Goal: Task Accomplishment & Management: Manage account settings

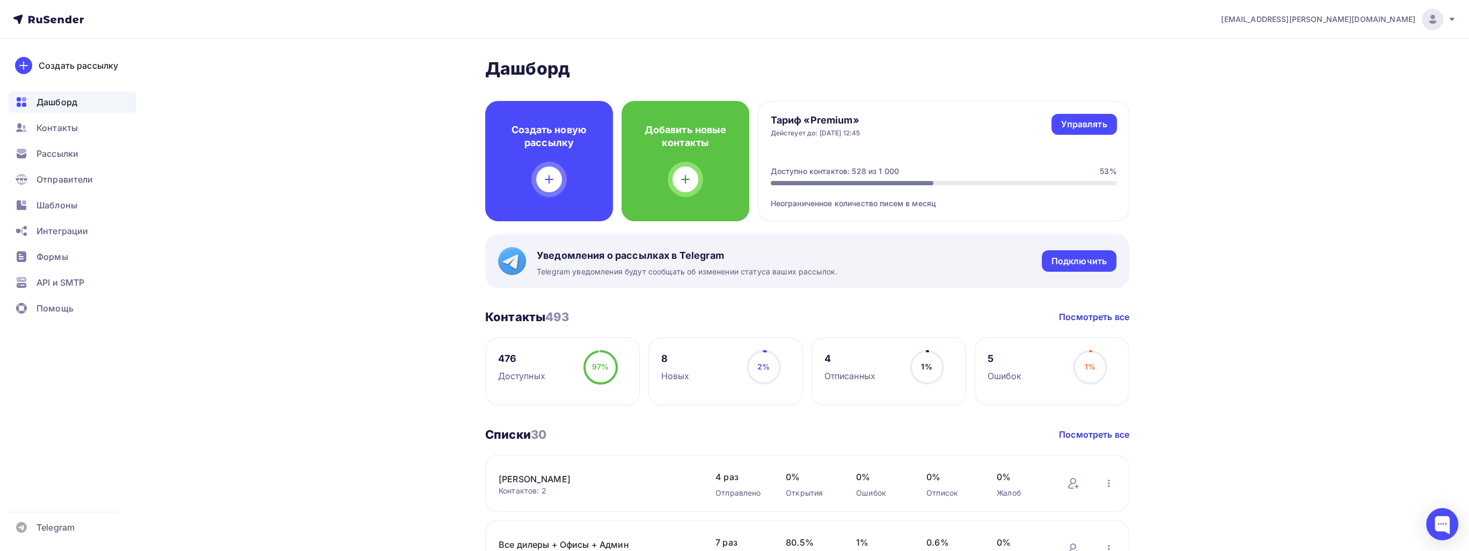
click at [60, 21] on icon at bounding box center [61, 20] width 6 height 6
click at [75, 20] on icon at bounding box center [75, 20] width 6 height 6
click at [1391, 18] on span "[EMAIL_ADDRESS][DOMAIN_NAME]" at bounding box center [1318, 19] width 194 height 11
click at [1325, 68] on span "[DEMOGRAPHIC_DATA]" at bounding box center [1344, 68] width 98 height 13
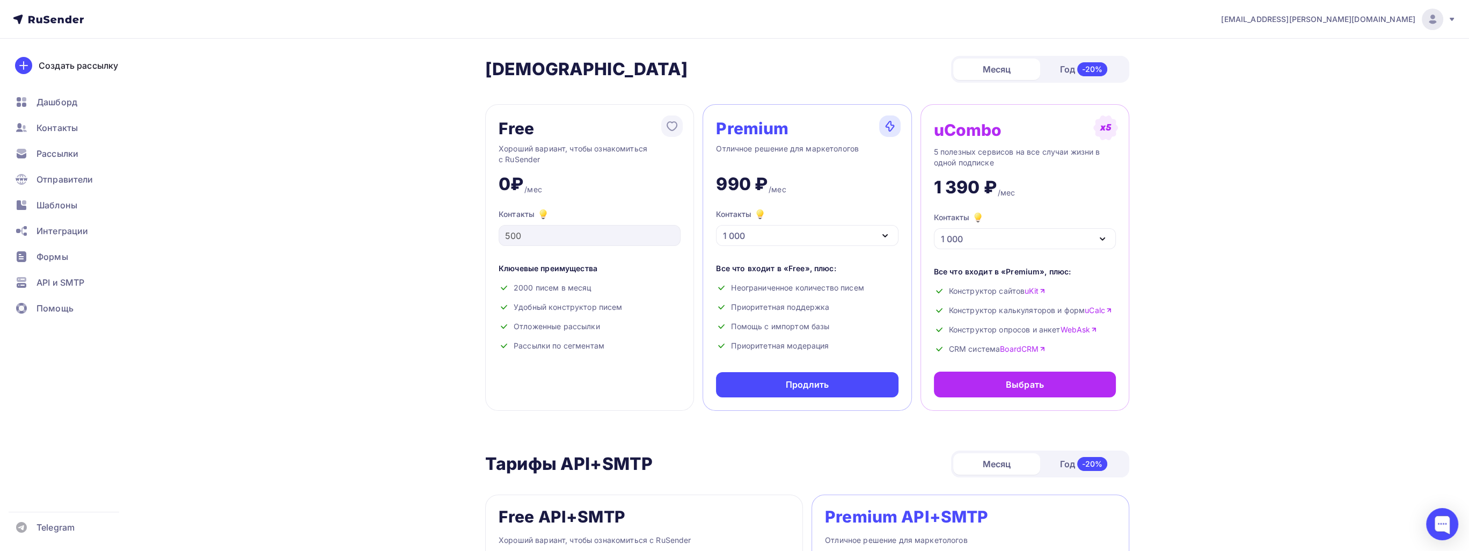
click at [1376, 20] on span "[EMAIL_ADDRESS][DOMAIN_NAME]" at bounding box center [1318, 19] width 194 height 11
click at [1358, 45] on link "Аккаунт" at bounding box center [1360, 47] width 180 height 21
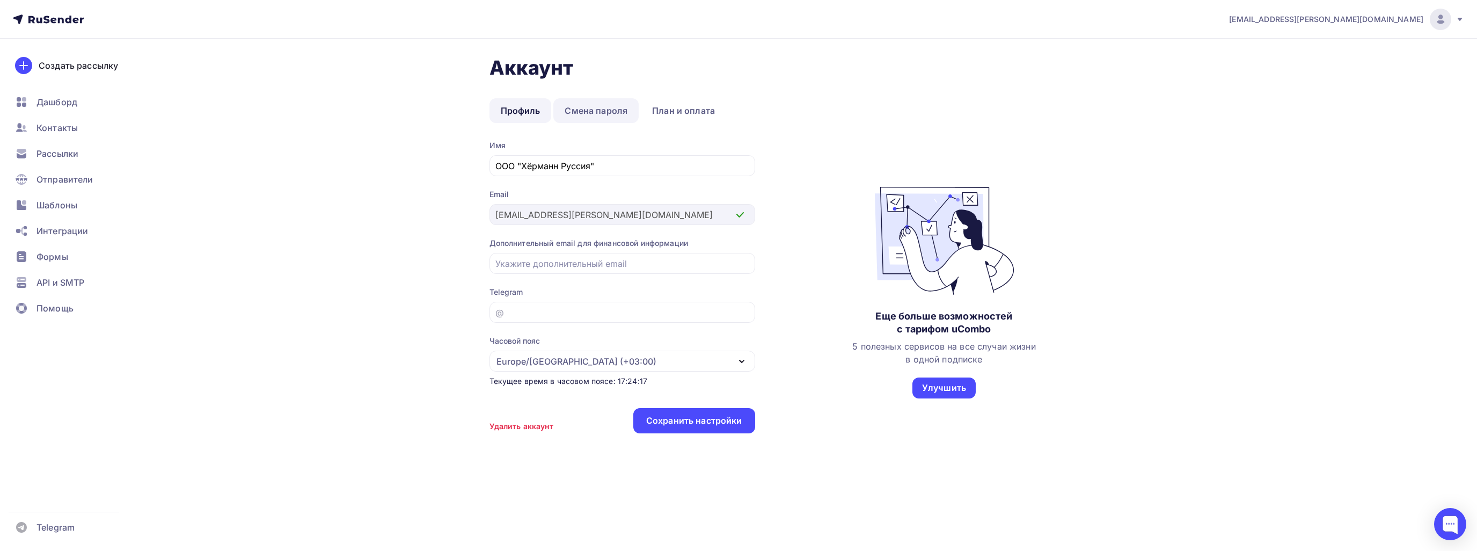
click at [597, 107] on link "Смена пароля" at bounding box center [595, 110] width 85 height 25
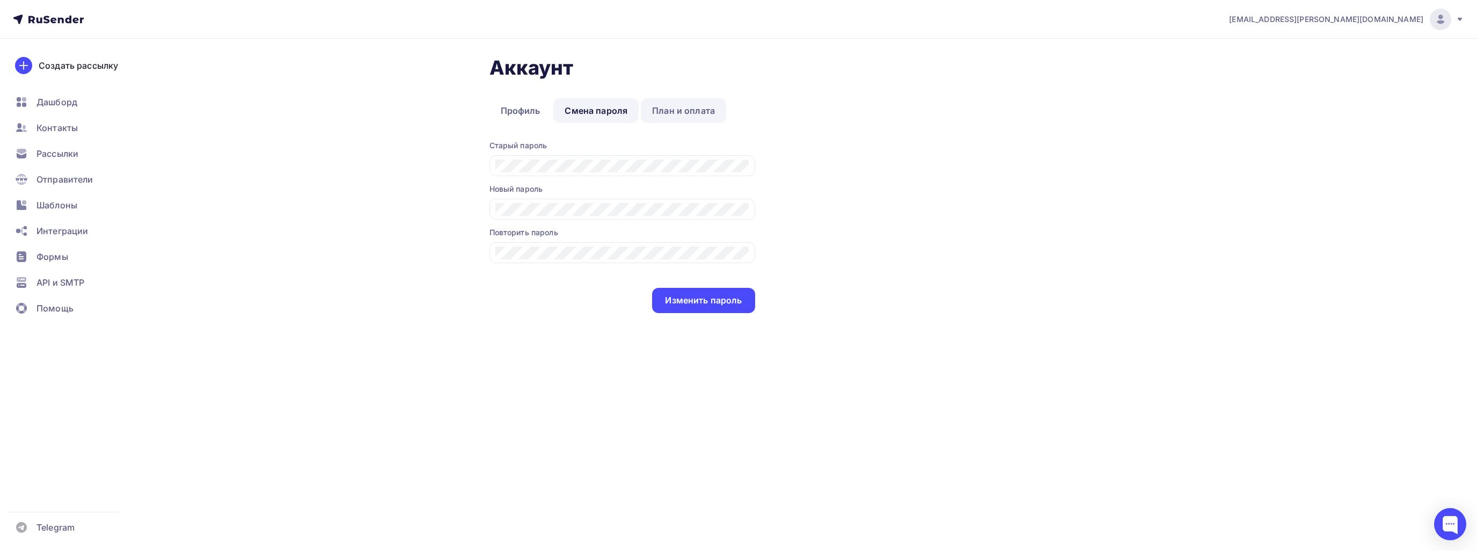
click at [677, 110] on link "План и оплата" at bounding box center [683, 110] width 85 height 25
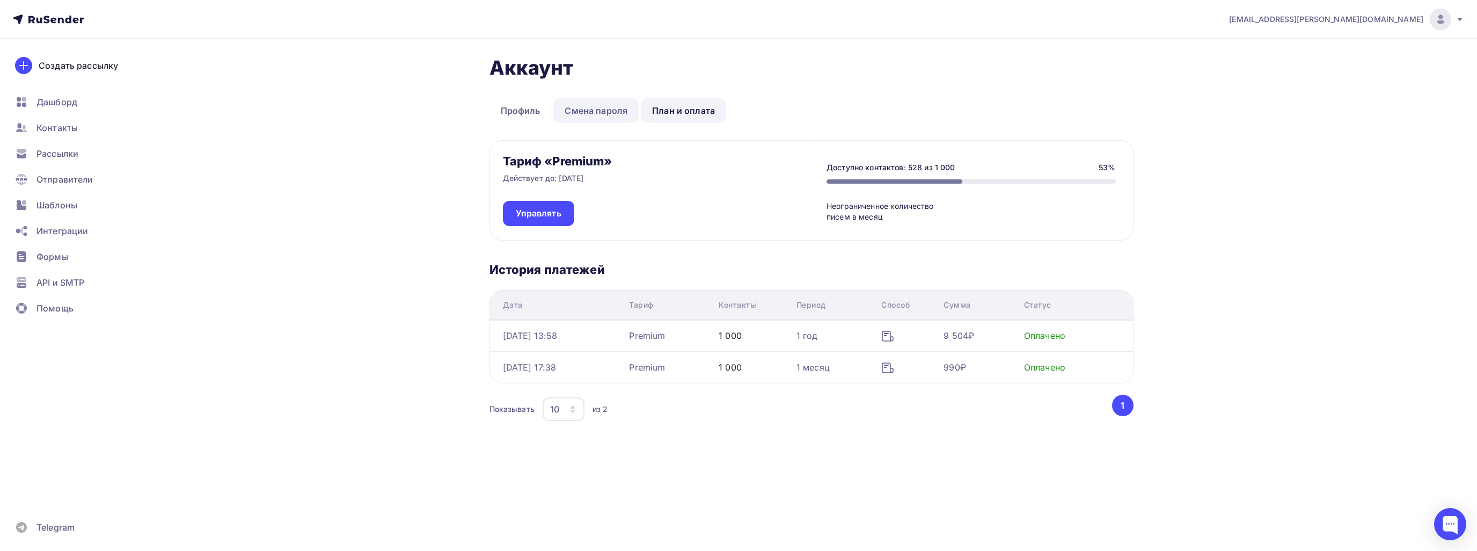
click at [582, 106] on link "Смена пароля" at bounding box center [595, 110] width 85 height 25
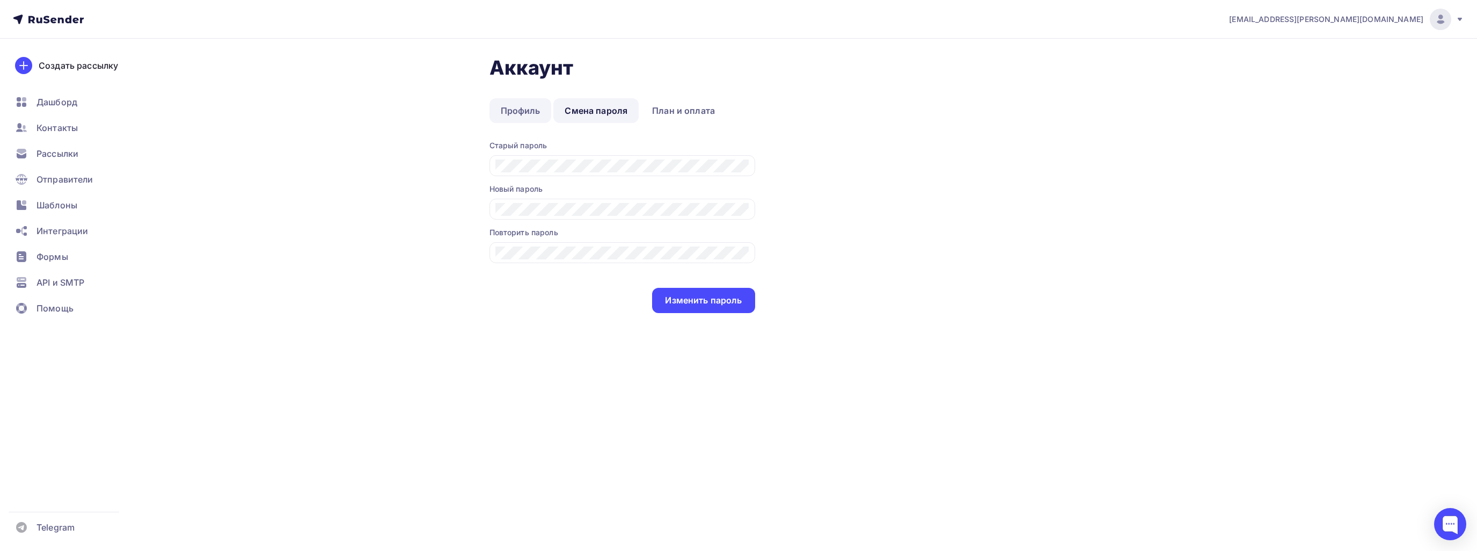
click at [539, 108] on link "Профиль" at bounding box center [521, 110] width 62 height 25
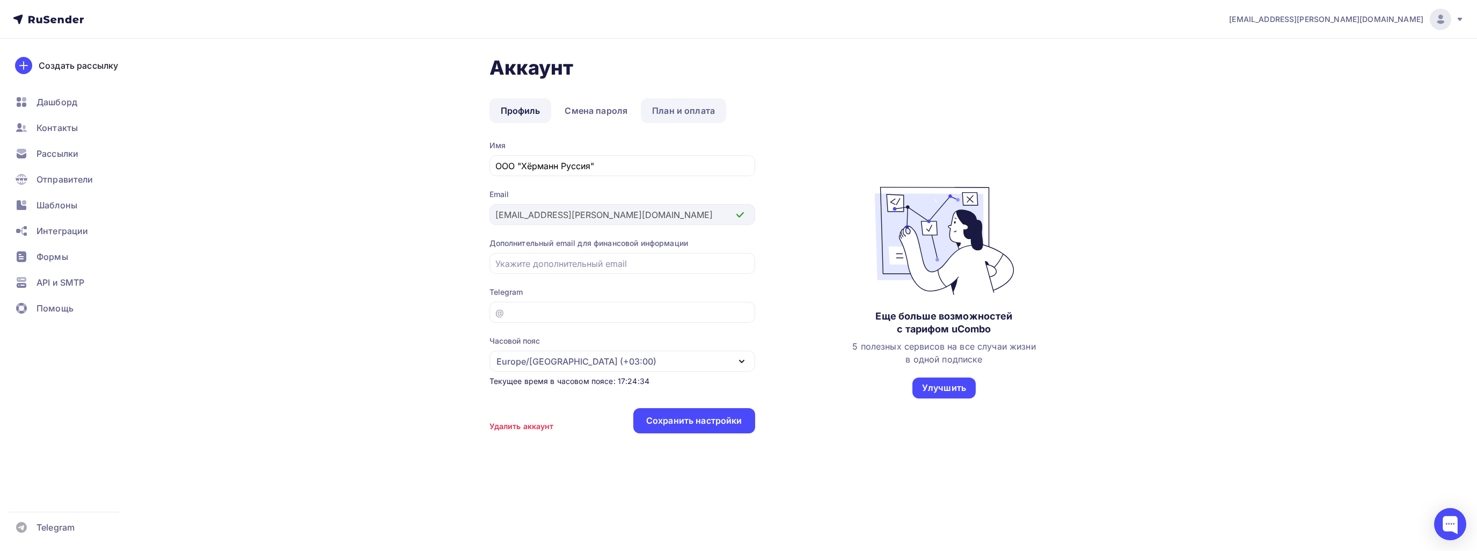
click at [672, 120] on link "План и оплата" at bounding box center [683, 110] width 85 height 25
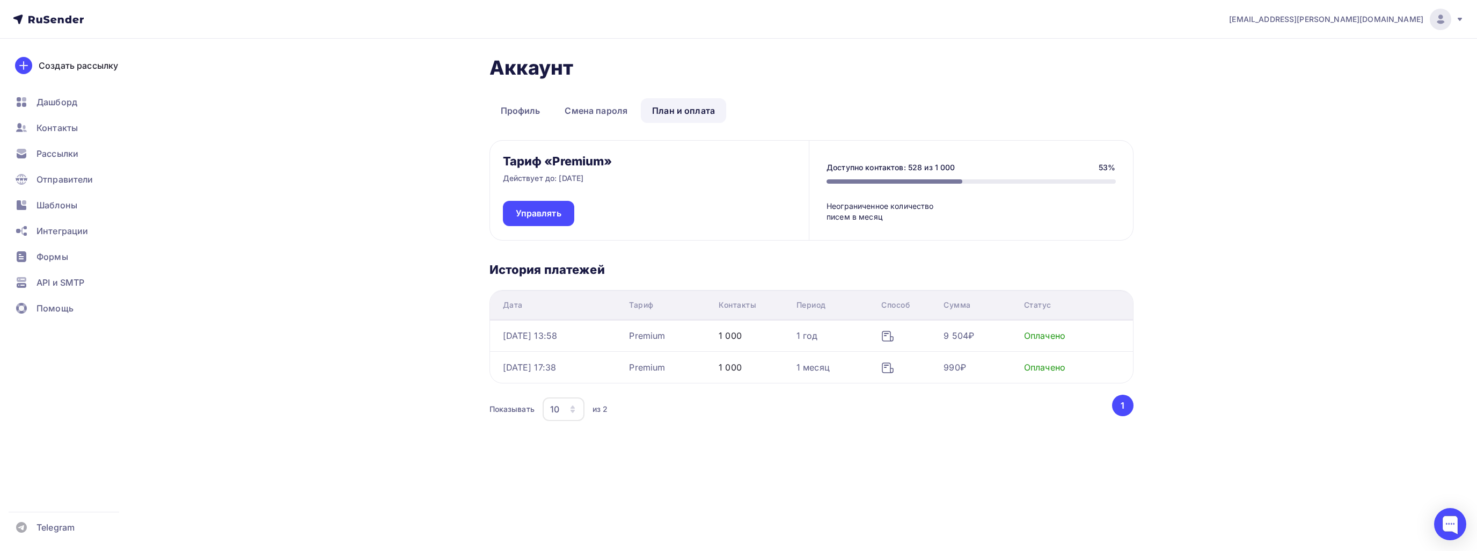
click at [822, 366] on div "1 месяц" at bounding box center [813, 367] width 33 height 13
click at [1059, 341] on div "Оплачено" at bounding box center [1044, 335] width 41 height 13
click at [587, 115] on link "Смена пароля" at bounding box center [595, 110] width 85 height 25
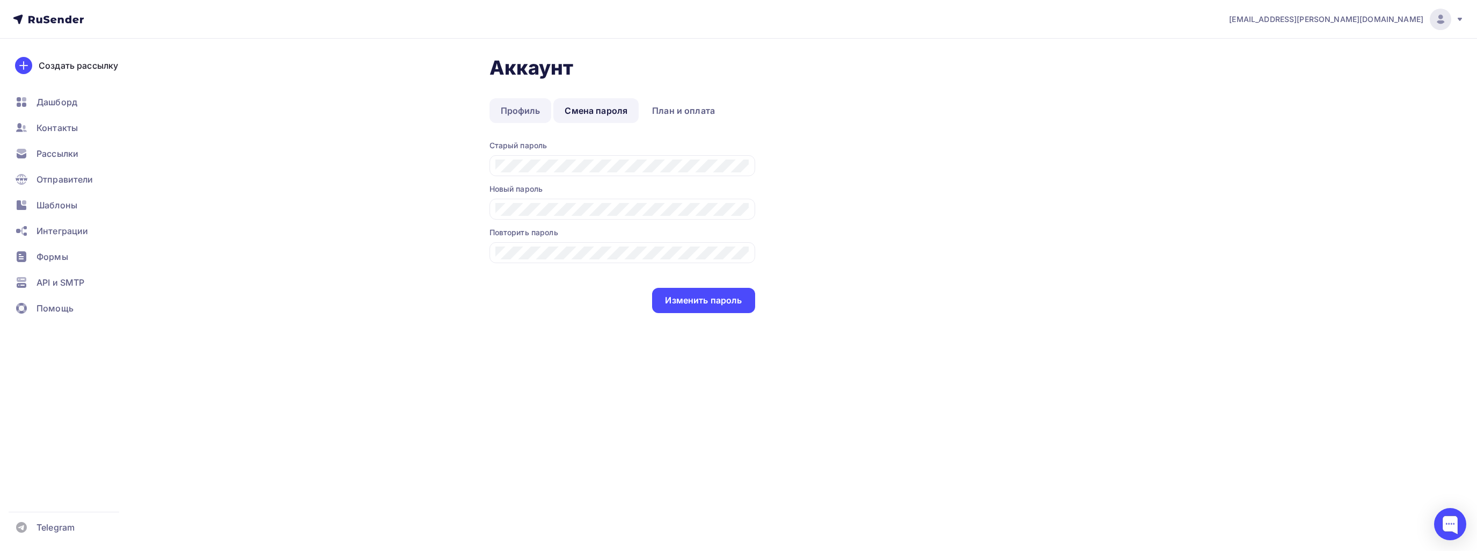
click at [517, 109] on link "Профиль" at bounding box center [521, 110] width 62 height 25
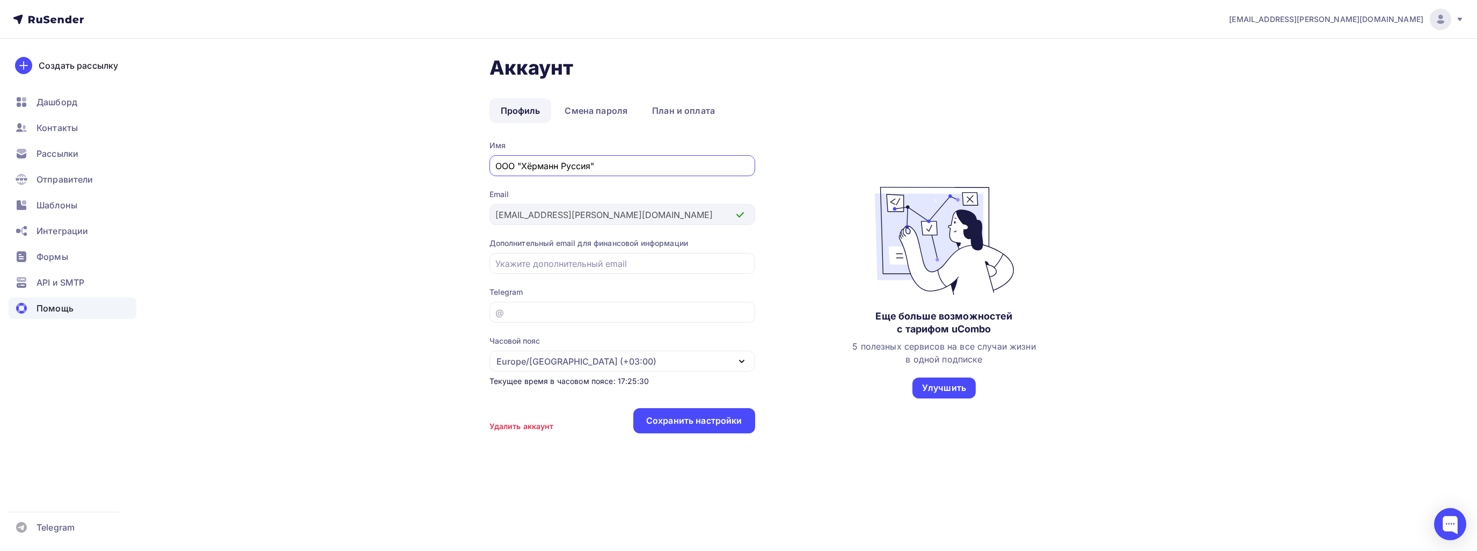
click at [69, 307] on span "Помощь" at bounding box center [55, 308] width 37 height 13
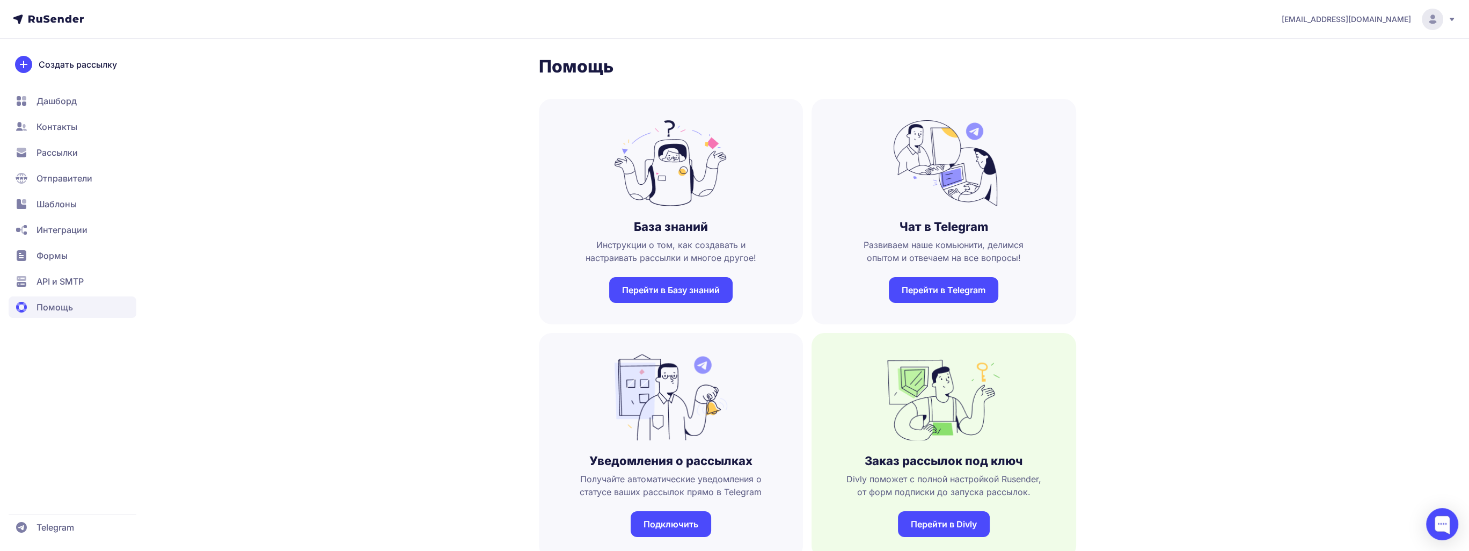
click at [64, 24] on header "[EMAIL_ADDRESS][DOMAIN_NAME]" at bounding box center [734, 19] width 1469 height 39
click at [1356, 20] on span "[EMAIL_ADDRESS][DOMAIN_NAME]" at bounding box center [1346, 19] width 129 height 11
click at [1338, 71] on link "[DEMOGRAPHIC_DATA]" at bounding box center [1360, 73] width 180 height 21
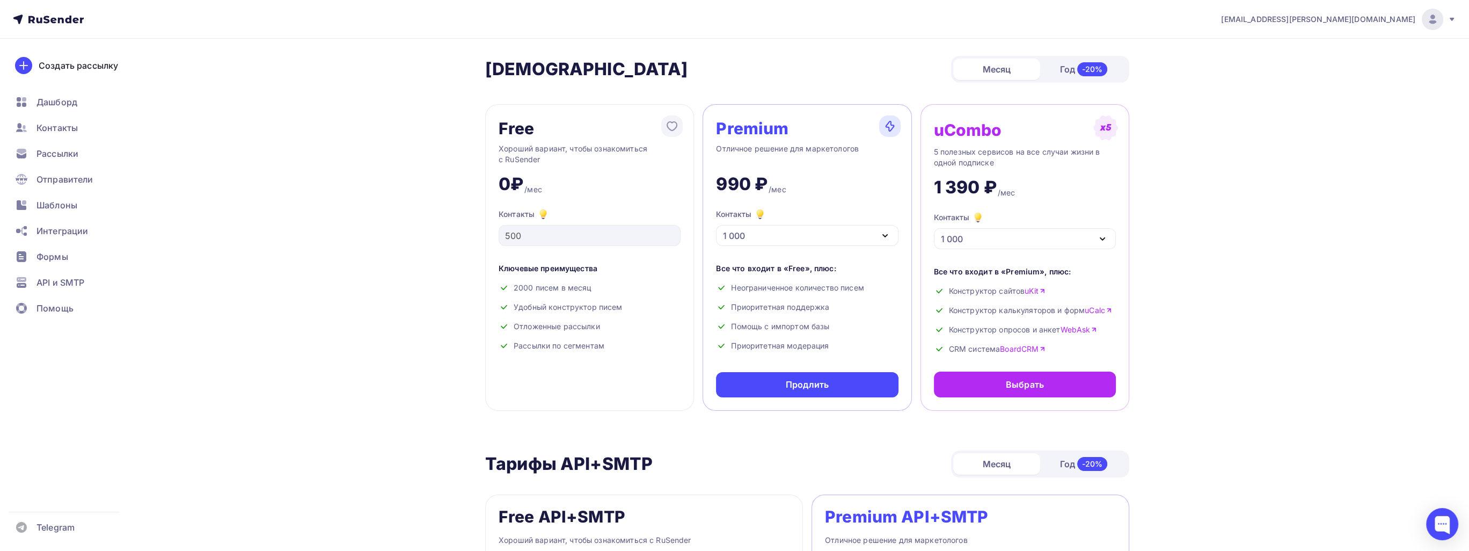
click at [1394, 23] on span "[EMAIL_ADDRESS][DOMAIN_NAME]" at bounding box center [1318, 19] width 194 height 11
click at [1382, 20] on span "[EMAIL_ADDRESS][DOMAIN_NAME]" at bounding box center [1318, 19] width 194 height 11
click at [1343, 70] on link "[DEMOGRAPHIC_DATA]" at bounding box center [1360, 68] width 180 height 21
click at [1398, 25] on div "[EMAIL_ADDRESS][DOMAIN_NAME]" at bounding box center [1338, 19] width 235 height 21
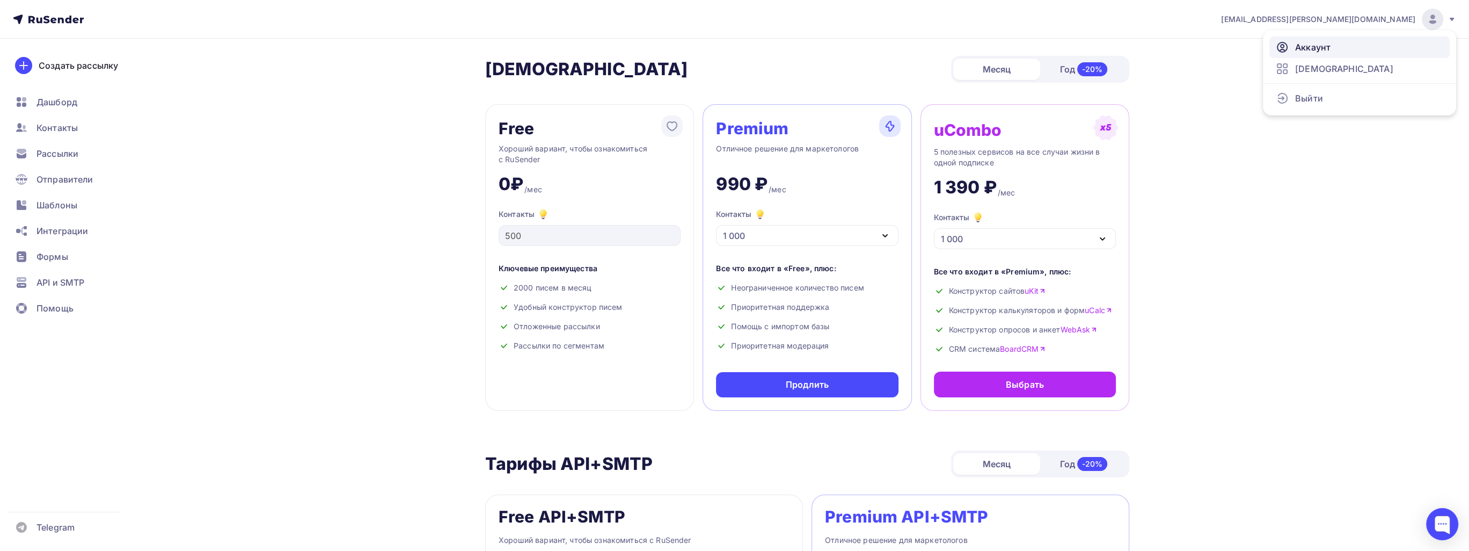
click at [1294, 39] on link "Аккаунт" at bounding box center [1360, 47] width 180 height 21
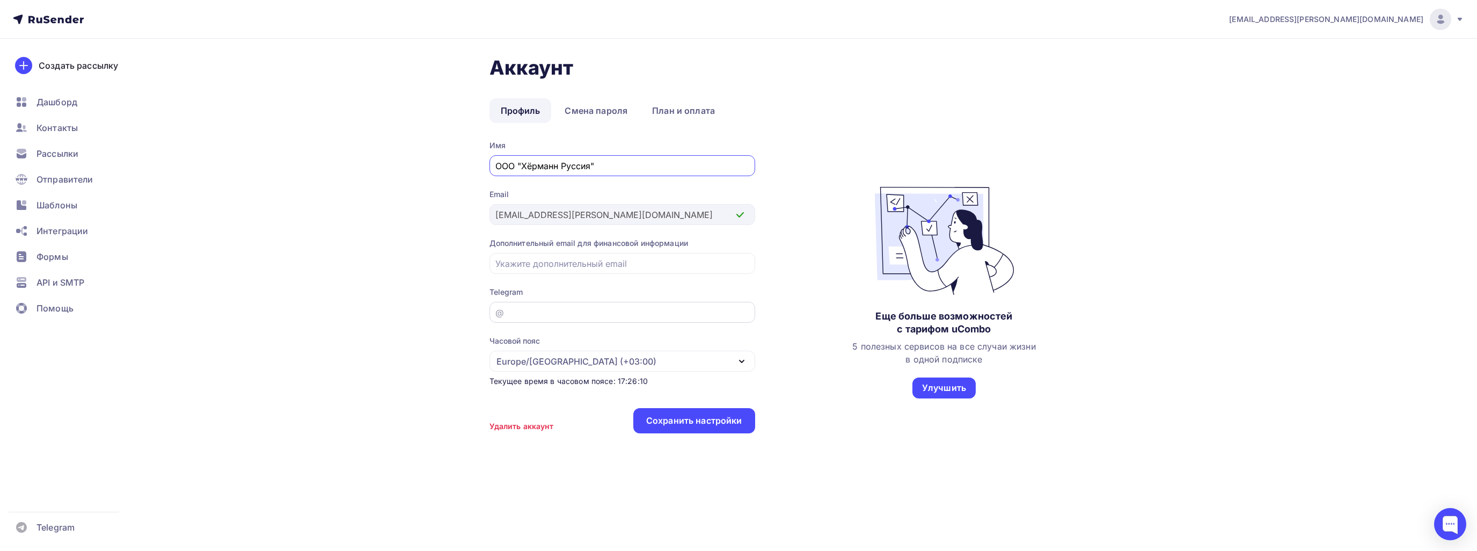
click at [640, 311] on input "email" at bounding box center [621, 312] width 253 height 13
click at [683, 101] on link "План и оплата" at bounding box center [683, 110] width 85 height 25
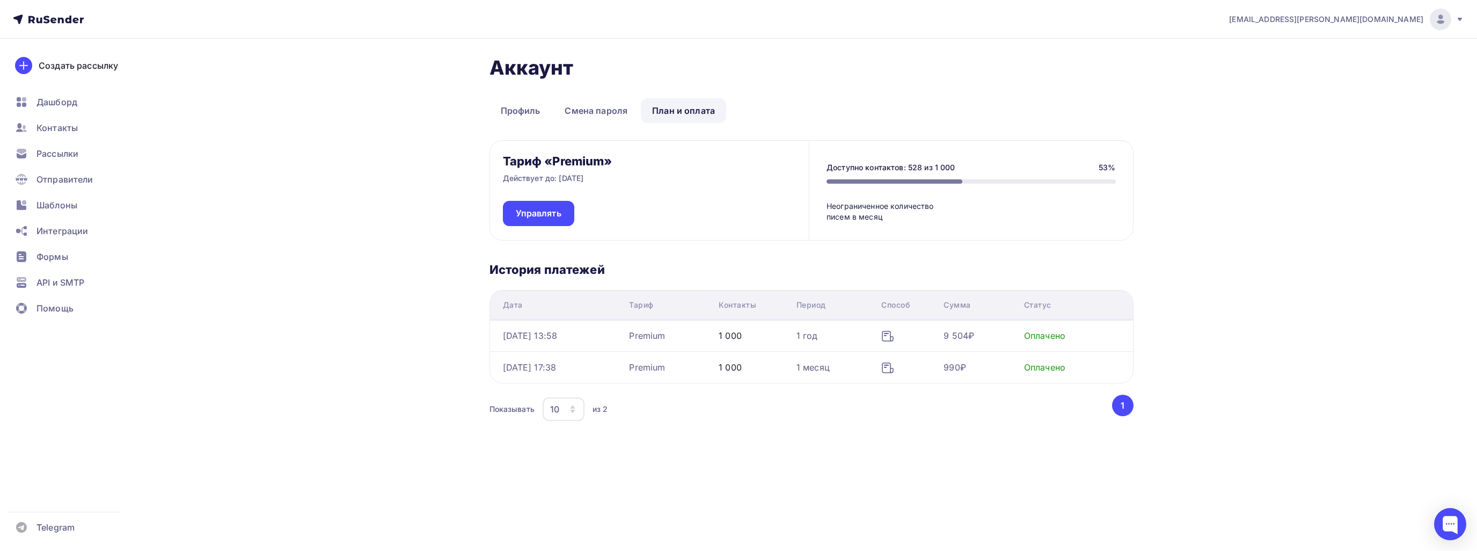
drag, startPoint x: 989, startPoint y: 340, endPoint x: 833, endPoint y: 345, distance: 155.7
click at [835, 345] on tr "19.09.2025, 13:58 Premium 1 000 1 год 9 504₽ Оплачено" at bounding box center [811, 336] width 643 height 32
click at [671, 342] on td "Premium" at bounding box center [670, 336] width 90 height 32
drag, startPoint x: 980, startPoint y: 337, endPoint x: 935, endPoint y: 340, distance: 45.2
click at [935, 340] on tr "19.09.2025, 13:58 Premium 1 000 1 год 9 504₽ Оплачено" at bounding box center [811, 336] width 643 height 32
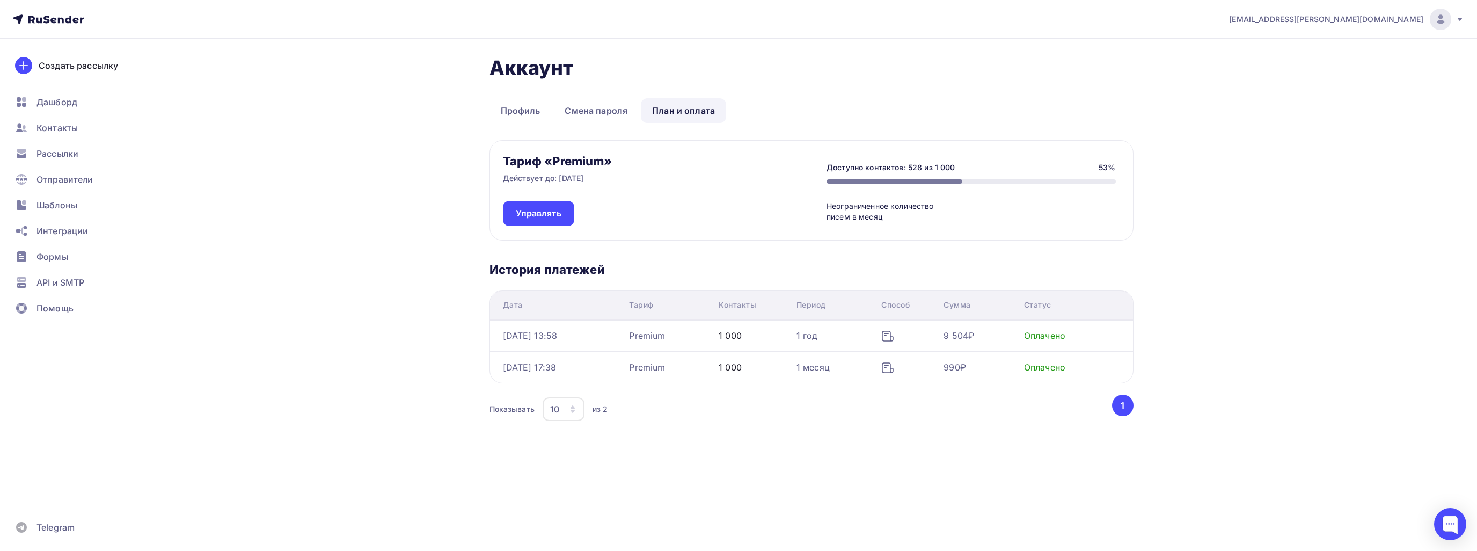
click at [513, 337] on div "19.09.2025, 13:58" at bounding box center [530, 335] width 55 height 13
drag, startPoint x: 500, startPoint y: 333, endPoint x: 543, endPoint y: 338, distance: 43.2
click at [543, 338] on td "19.09.2025, 13:58" at bounding box center [557, 336] width 135 height 32
click at [558, 336] on div "19.09.2025, 13:58" at bounding box center [530, 335] width 55 height 13
click at [896, 339] on div "Безналичный расчет" at bounding box center [898, 341] width 79 height 21
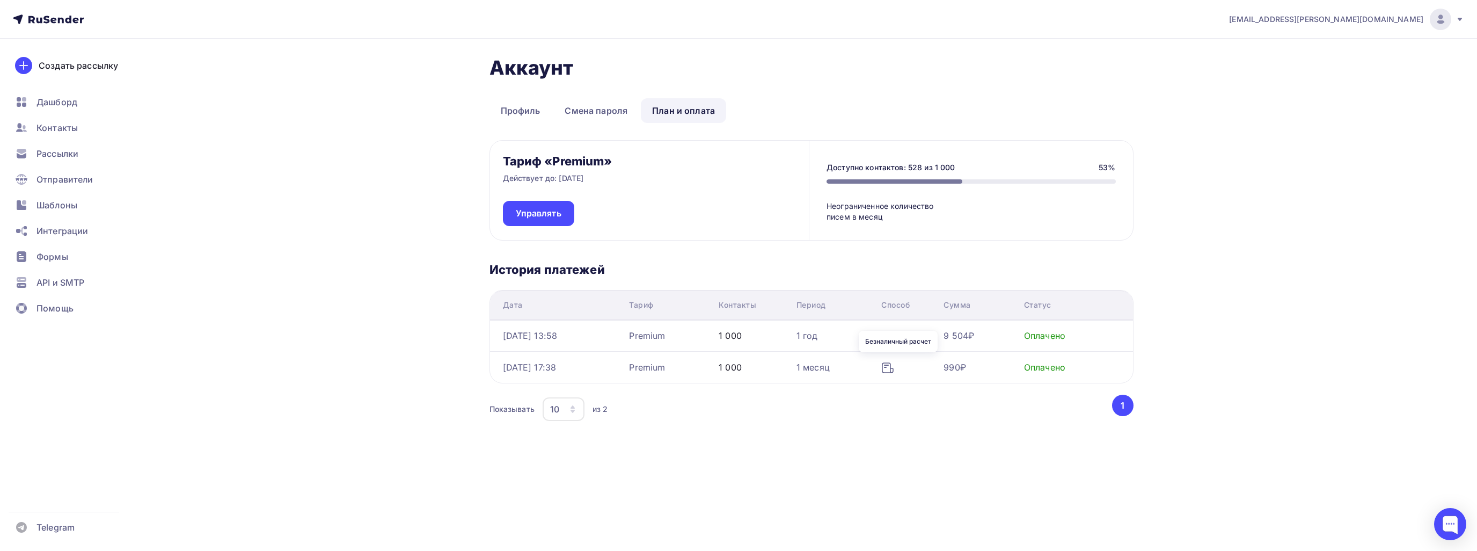
click at [898, 337] on div "Безналичный расчет" at bounding box center [898, 341] width 79 height 21
click at [900, 331] on div "Безналичный расчет" at bounding box center [898, 341] width 79 height 21
click at [625, 342] on td "19.09.2025, 13:58" at bounding box center [557, 336] width 135 height 32
drag, startPoint x: 557, startPoint y: 338, endPoint x: 926, endPoint y: 338, distance: 368.8
click at [926, 338] on tr "19.09.2025, 13:58 Premium 1 000 1 год 9 504₽ Оплачено" at bounding box center [811, 336] width 643 height 32
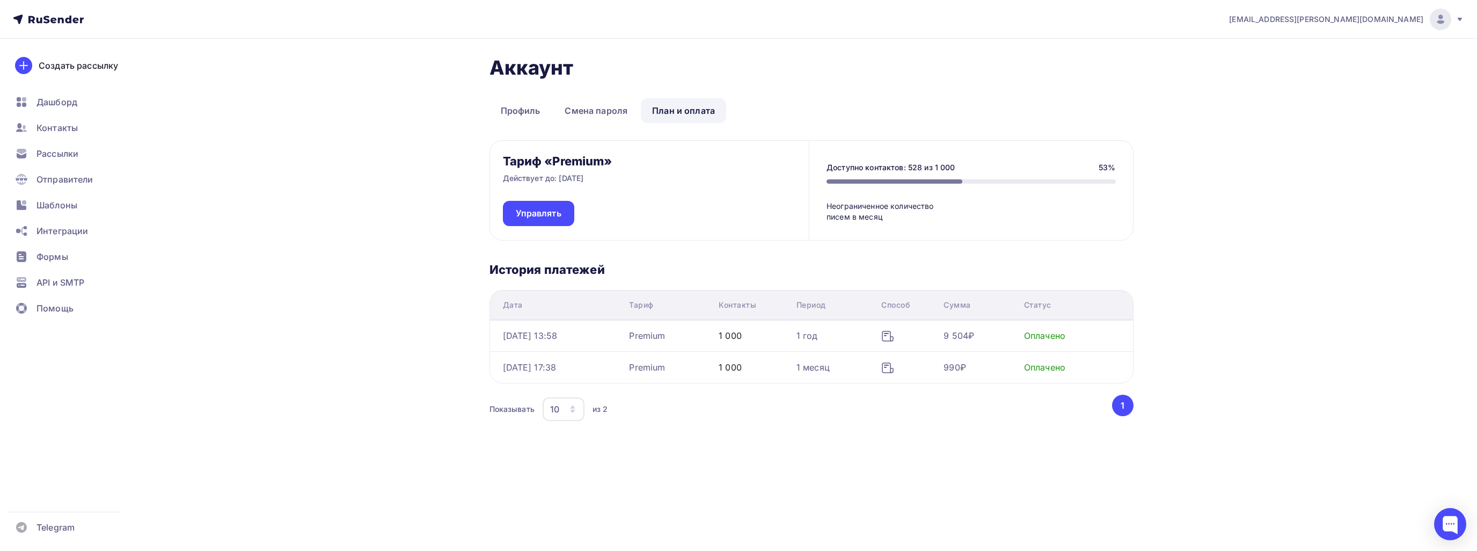
click at [926, 338] on div at bounding box center [908, 336] width 54 height 14
drag, startPoint x: 1038, startPoint y: 335, endPoint x: 1056, endPoint y: 337, distance: 18.3
click at [1056, 337] on div "Оплачено" at bounding box center [1044, 335] width 41 height 13
click at [1066, 338] on div "Оплачено" at bounding box center [1044, 335] width 41 height 13
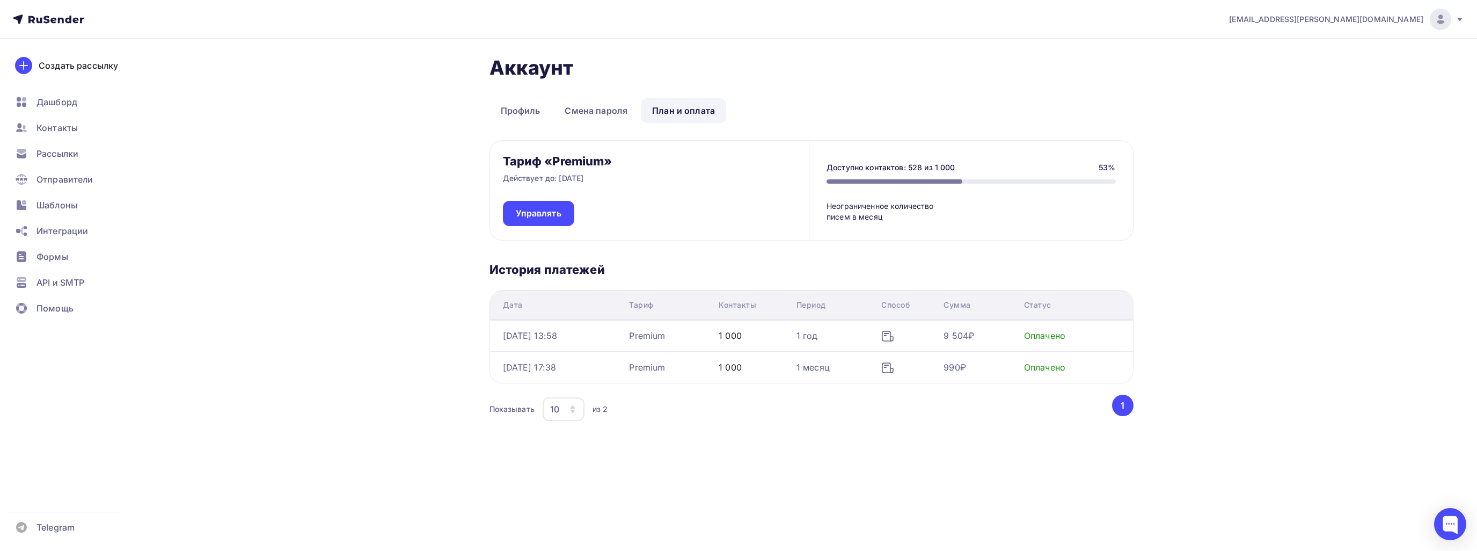
drag, startPoint x: 532, startPoint y: 177, endPoint x: 603, endPoint y: 174, distance: 70.9
click at [603, 174] on div "Тариф «Premium» Действует до: 25.09.2026 Управлять" at bounding box center [649, 190] width 319 height 99
click at [584, 181] on p "Действует до: 25.09.2026" at bounding box center [543, 178] width 81 height 11
click at [1128, 404] on button "1" at bounding box center [1122, 405] width 21 height 21
click at [1126, 404] on button "1" at bounding box center [1122, 405] width 21 height 21
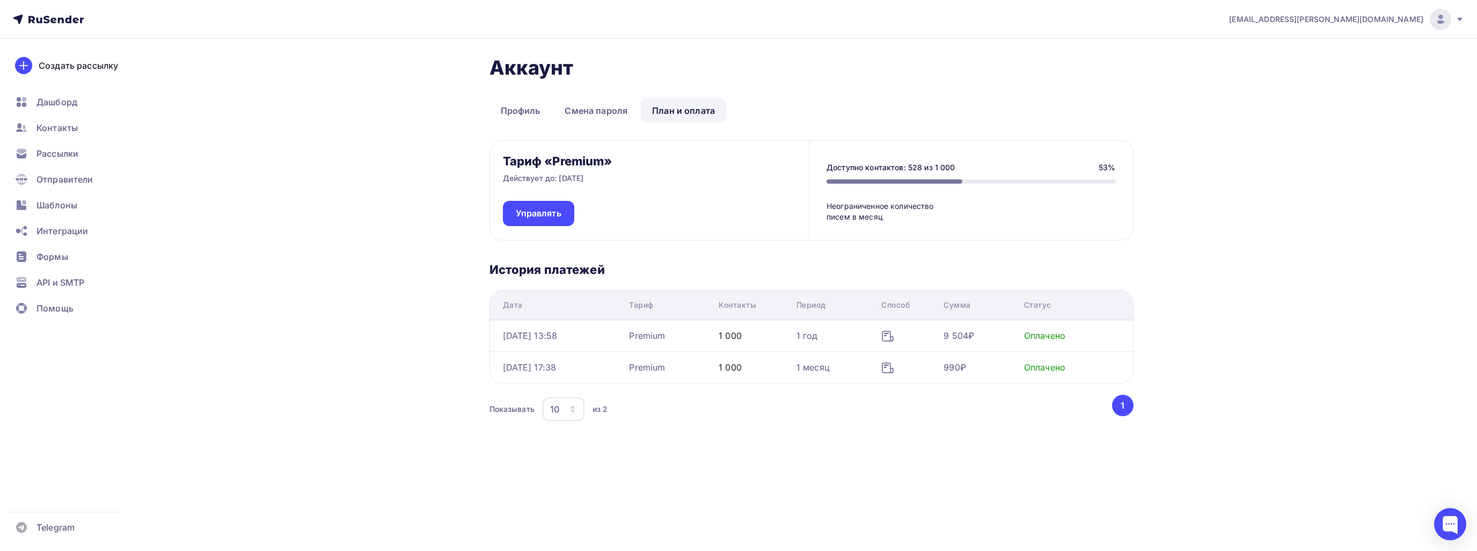
drag, startPoint x: 524, startPoint y: 180, endPoint x: 609, endPoint y: 186, distance: 85.6
click at [609, 186] on div "Тариф «Premium» Действует до: 25.09.2026 Управлять" at bounding box center [649, 190] width 319 height 99
drag, startPoint x: 498, startPoint y: 179, endPoint x: 610, endPoint y: 183, distance: 112.2
click at [610, 183] on div "Тариф «Premium» Действует до: 25.09.2026 Управлять" at bounding box center [649, 190] width 319 height 99
click at [790, 280] on div "Тариф «Premium» Действует до: 25.09.2026 Управлять Доступно контактов: 528 из 1…" at bounding box center [812, 285] width 644 height 291
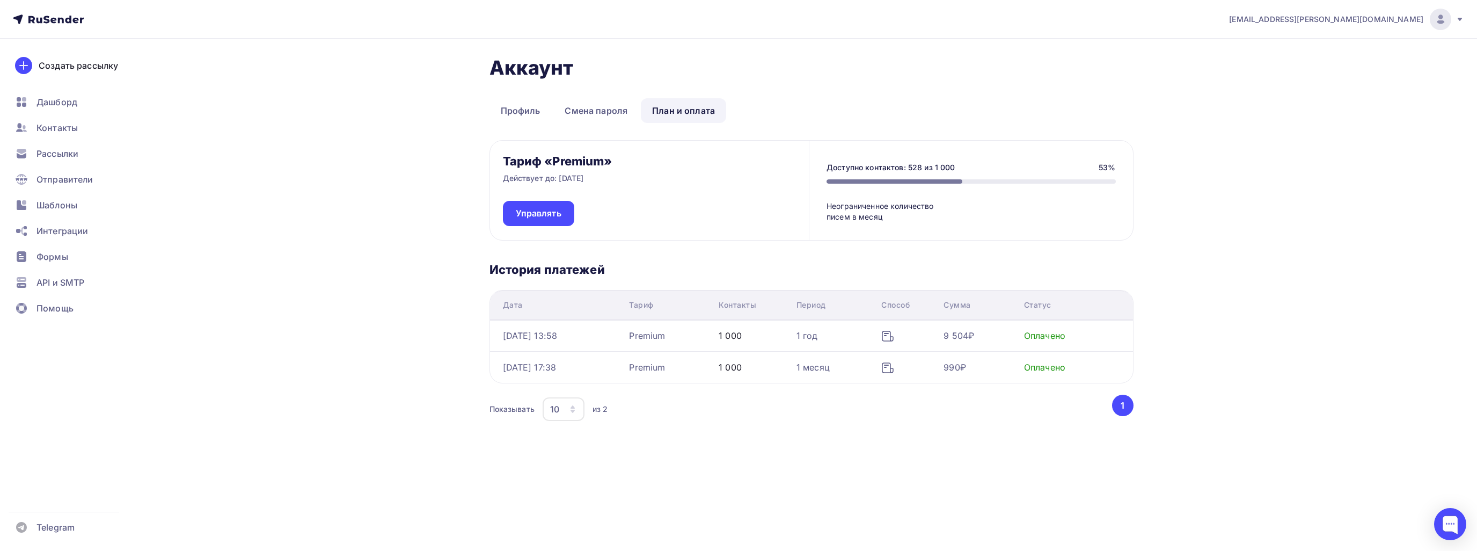
click at [539, 243] on div "Тариф «Premium» Действует до: 25.09.2026 Управлять Доступно контактов: 528 из 1…" at bounding box center [812, 285] width 644 height 291
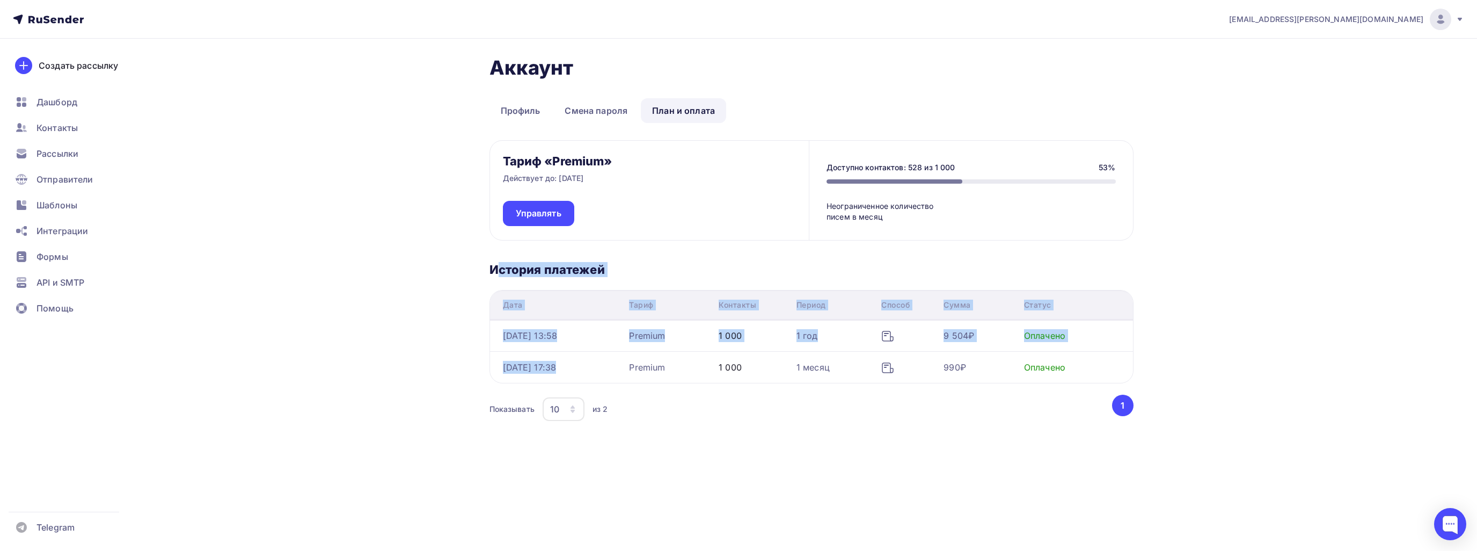
drag, startPoint x: 499, startPoint y: 252, endPoint x: 649, endPoint y: 361, distance: 185.6
click at [649, 361] on div "Тариф «Premium» Действует до: 25.09.2026 Управлять Доступно контактов: 528 из 1…" at bounding box center [812, 285] width 644 height 291
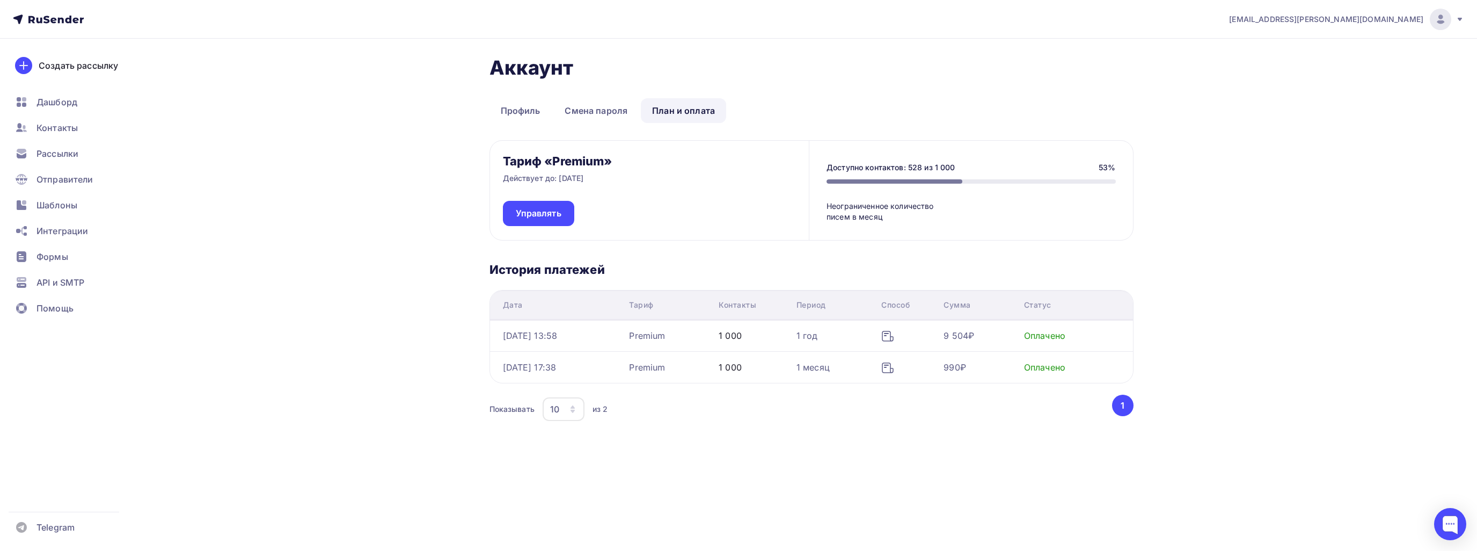
click at [771, 422] on div "Тариф «Premium» Действует до: 25.09.2026 Управлять Доступно контактов: 528 из 1…" at bounding box center [812, 285] width 644 height 291
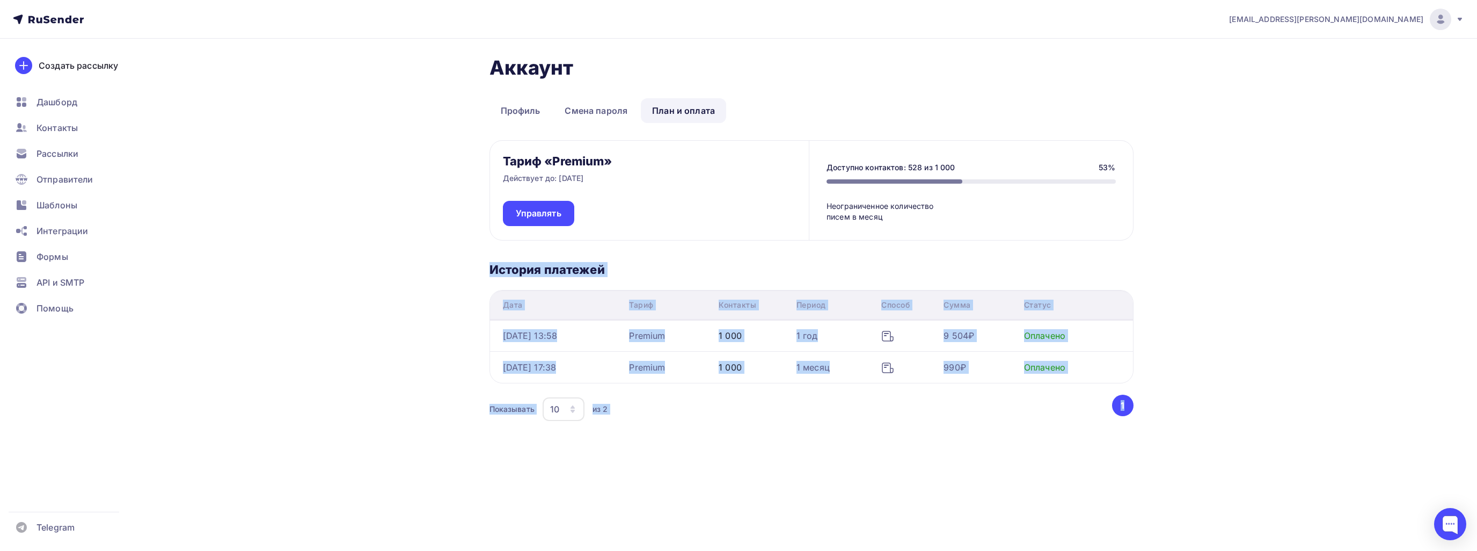
drag, startPoint x: 482, startPoint y: 276, endPoint x: 1166, endPoint y: 446, distance: 704.5
click at [1166, 446] on div "Аккаунт Профиль Смена пароля План и оплата Профиль Смена пароля План и оплата Т…" at bounding box center [739, 271] width 880 height 465
click at [791, 438] on div "Аккаунт Профиль Смена пароля План и оплата Профиль Смена пароля План и оплата Т…" at bounding box center [812, 258] width 644 height 405
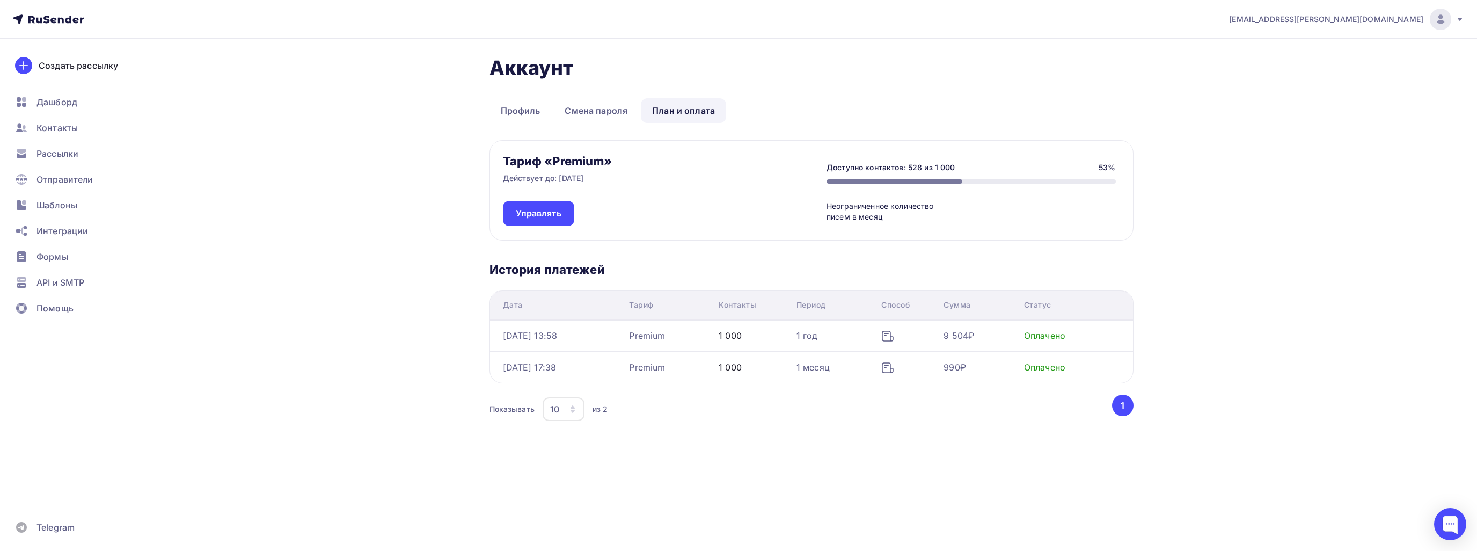
click at [785, 269] on h3 "История платежей" at bounding box center [812, 269] width 644 height 15
click at [1462, 524] on div at bounding box center [1450, 524] width 32 height 32
